Goal: Task Accomplishment & Management: Use online tool/utility

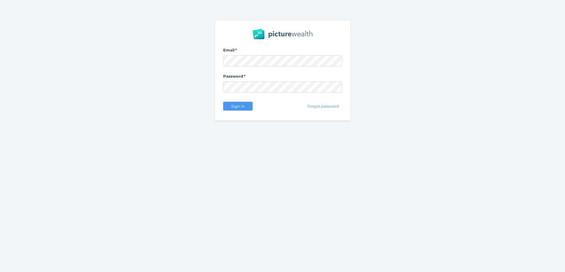
click at [0, 272] on nordpass-portal at bounding box center [0, 272] width 0 height 0
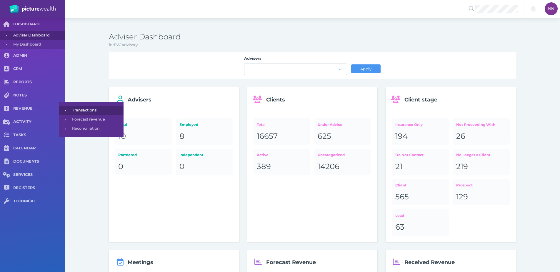
click at [74, 110] on span "Transactions" at bounding box center [96, 110] width 49 height 9
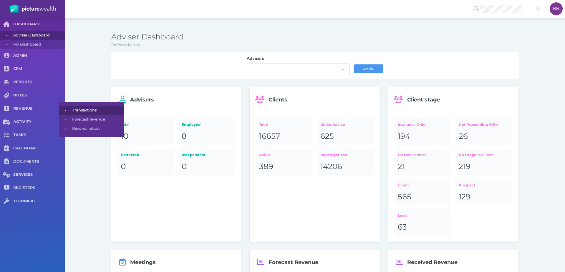
select select "25"
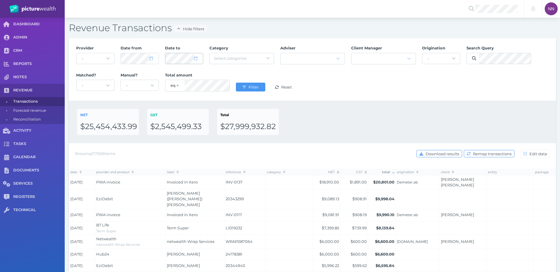
click at [199, 59] on span at bounding box center [198, 58] width 9 height 5
select select "8"
select select "2025"
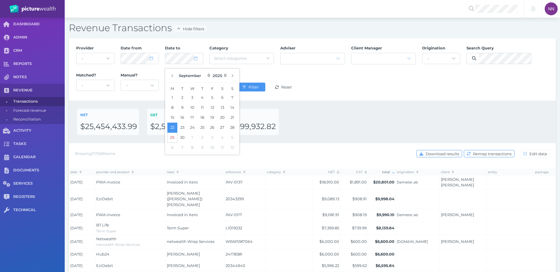
click at [174, 137] on button "29" at bounding box center [172, 138] width 10 height 10
click at [307, 110] on div "NET $25,454,433.99 GST $2,545,499.33 Total $27,999,932.82" at bounding box center [312, 122] width 471 height 26
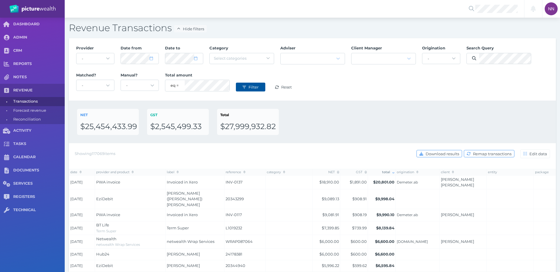
click at [239, 85] on button "Filter" at bounding box center [250, 87] width 29 height 9
click at [335, 124] on div "NET $25,588,442.67 GST $2,558,899.40 Total $28,147,341.50" at bounding box center [312, 122] width 471 height 26
click at [440, 152] on span "Download results" at bounding box center [443, 154] width 37 height 5
